Goal: Find specific page/section: Find specific page/section

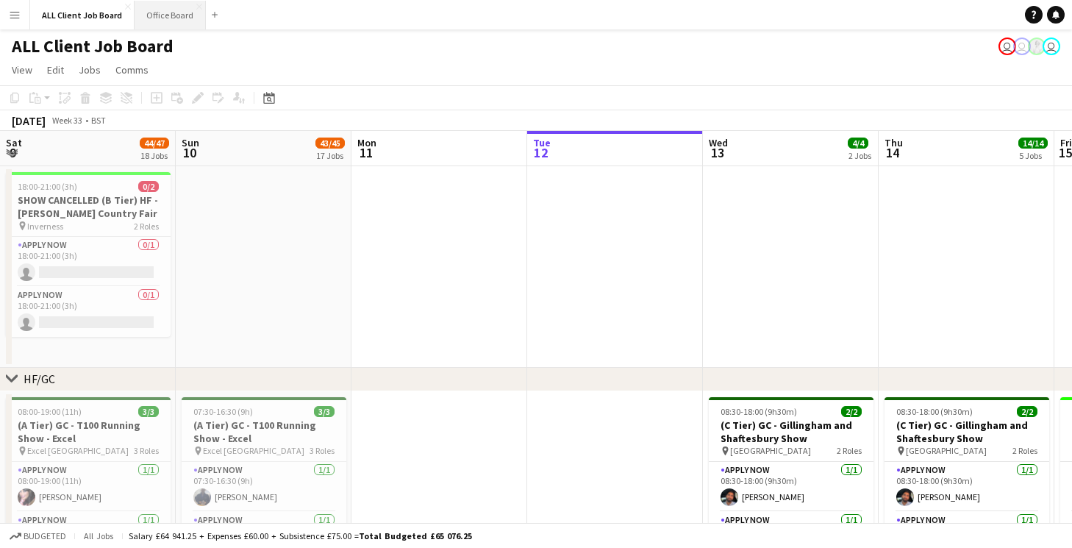
drag, startPoint x: 170, startPoint y: 12, endPoint x: 177, endPoint y: 15, distance: 8.2
click at [170, 12] on button "Office Board Close" at bounding box center [170, 15] width 71 height 29
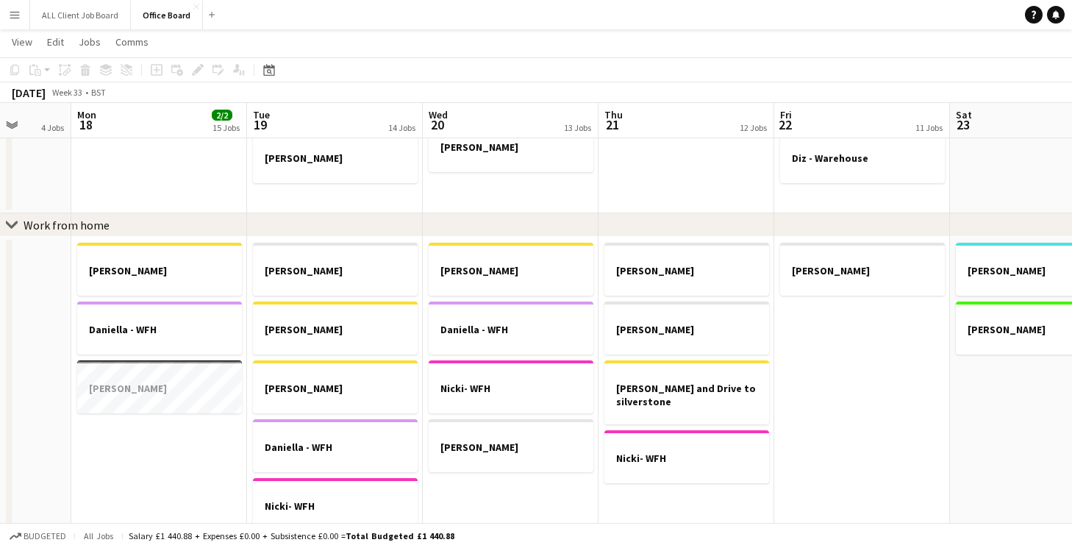
scroll to position [707, 0]
